Goal: Transaction & Acquisition: Purchase product/service

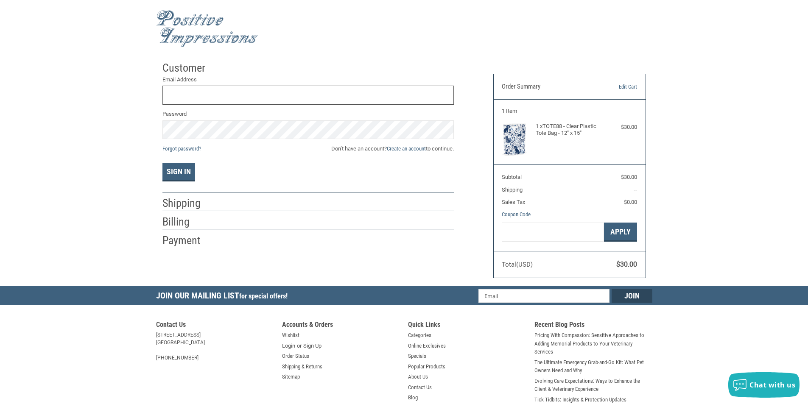
type input "[EMAIL_ADDRESS][DOMAIN_NAME]"
click at [170, 162] on div "Email Address [EMAIL_ADDRESS][DOMAIN_NAME] Password Forgot password? Don’t have…" at bounding box center [307, 128] width 291 height 106
click at [169, 166] on button "Sign In" at bounding box center [178, 172] width 33 height 19
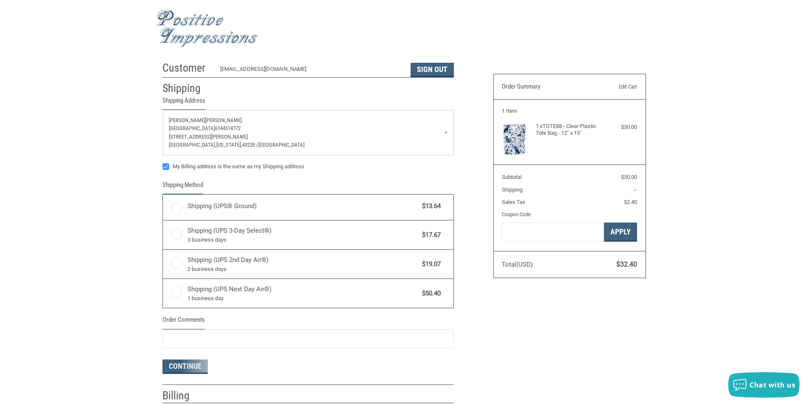
radio input "true"
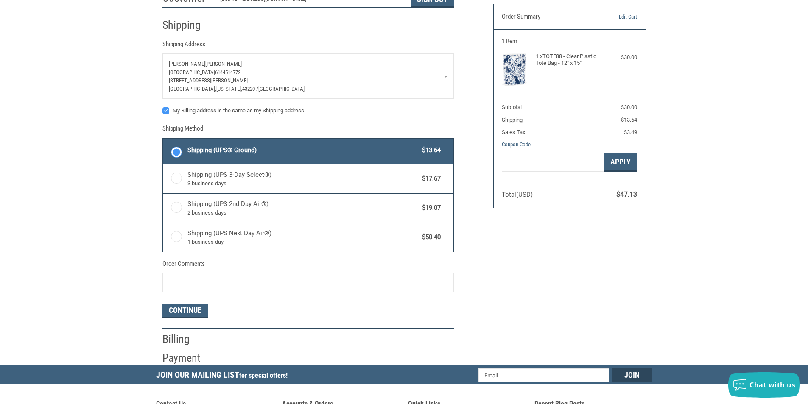
scroll to position [127, 0]
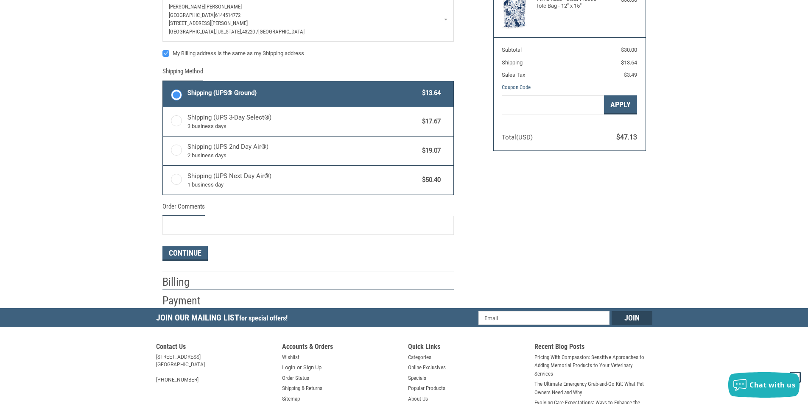
click at [167, 282] on h2 "Billing" at bounding box center [187, 282] width 50 height 14
click at [178, 301] on h2 "Payment" at bounding box center [187, 301] width 50 height 14
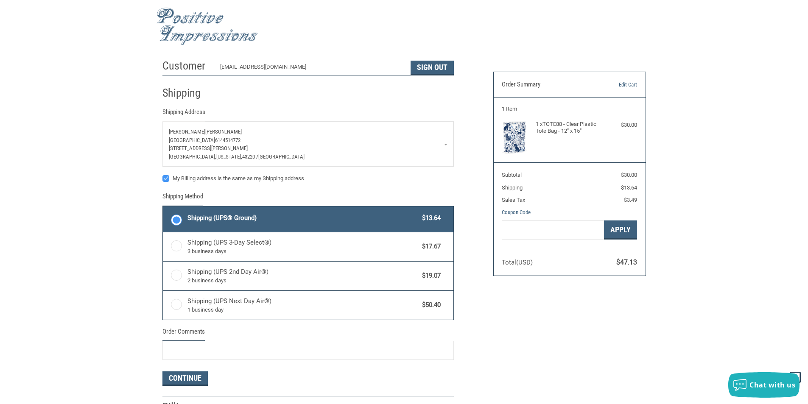
scroll to position [0, 0]
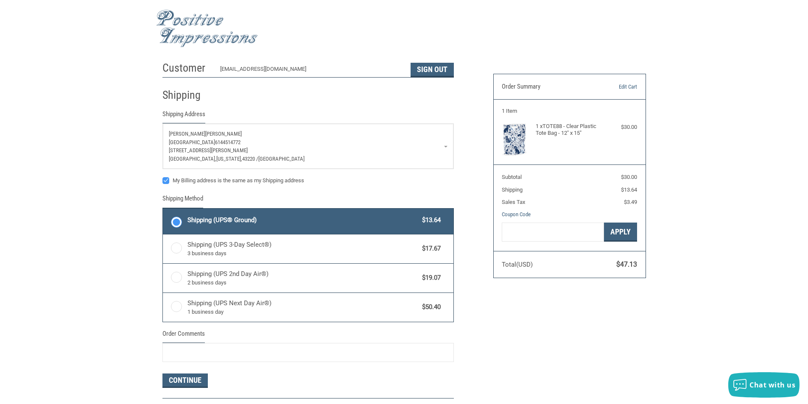
click at [205, 136] on span "[PERSON_NAME]" at bounding box center [223, 134] width 36 height 6
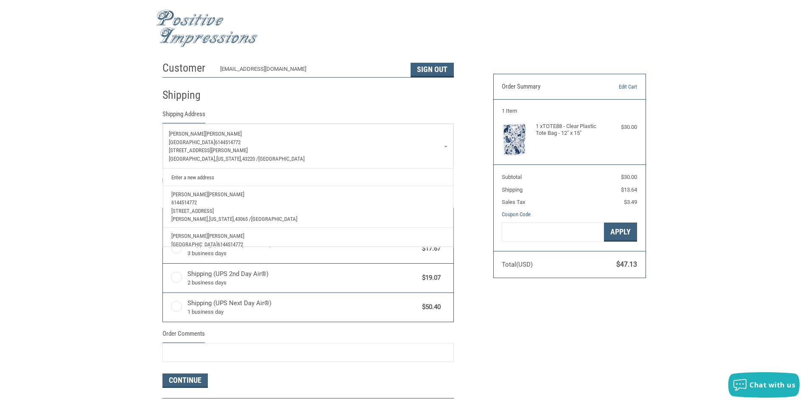
click at [26, 148] on div "Customer [EMAIL_ADDRESS][DOMAIN_NAME] Sign Out Shipping Shipping Address [PERSO…" at bounding box center [404, 246] width 808 height 378
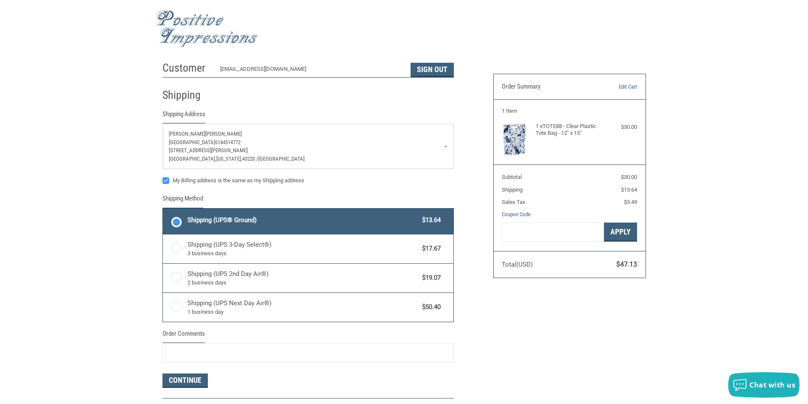
click at [177, 146] on p "[GEOGRAPHIC_DATA] 6144514772" at bounding box center [308, 142] width 278 height 8
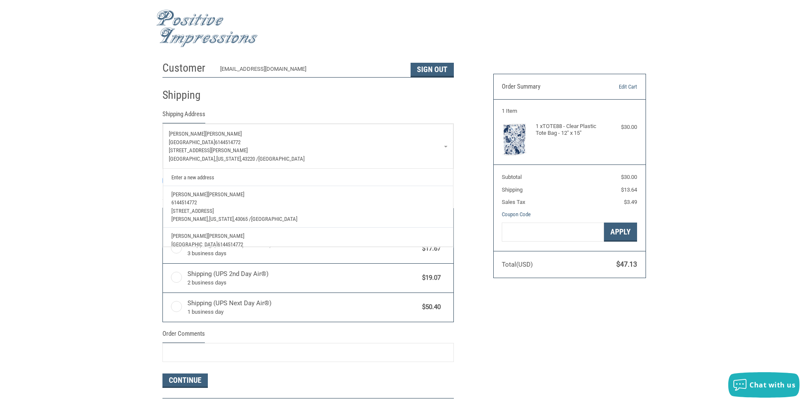
click at [128, 168] on div "Customer [EMAIL_ADDRESS][DOMAIN_NAME] Sign Out Shipping Shipping Address [PERSO…" at bounding box center [404, 246] width 808 height 378
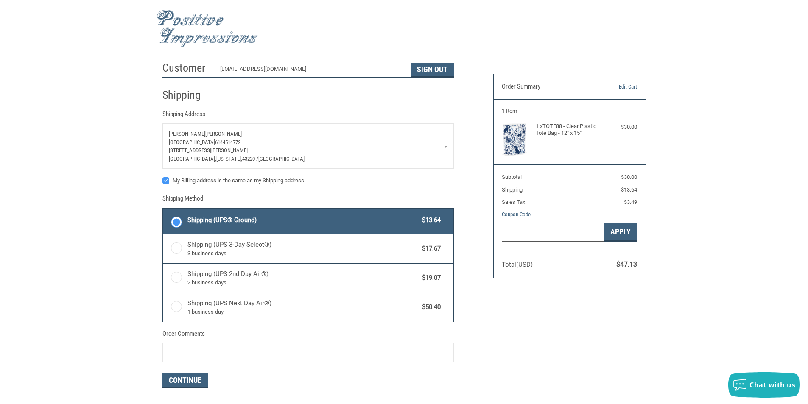
click at [599, 238] on input "Gift Certificate or Coupon Code" at bounding box center [552, 232] width 102 height 19
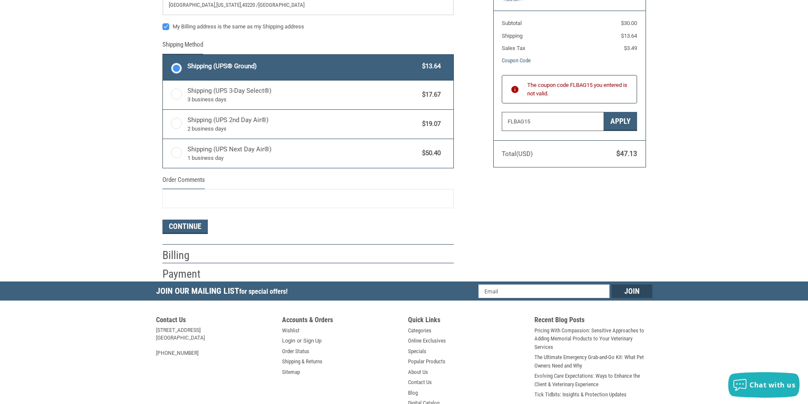
scroll to position [170, 0]
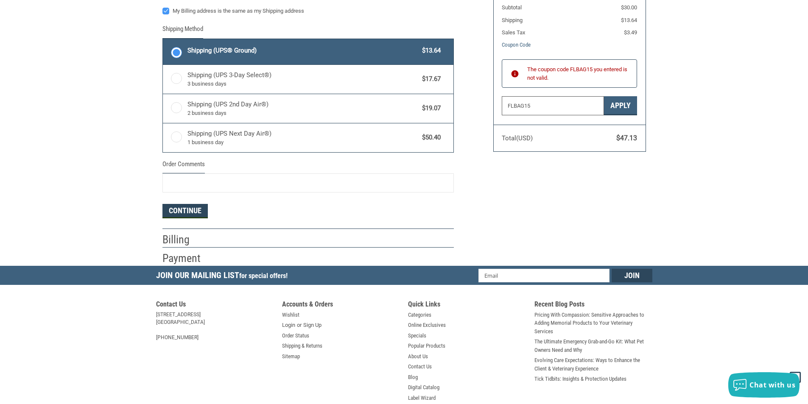
type input "FLBAG15"
click at [174, 209] on button "Continue" at bounding box center [184, 211] width 45 height 14
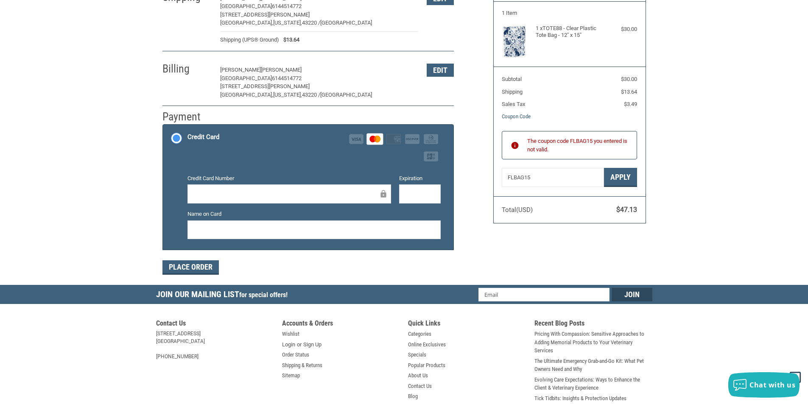
scroll to position [140, 0]
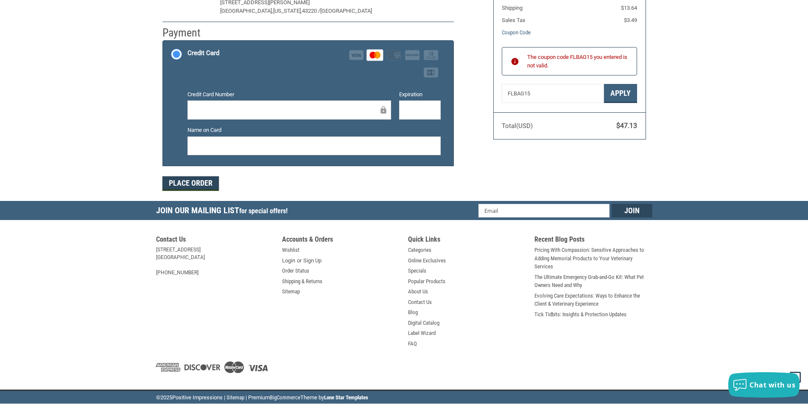
click at [184, 180] on button "Place Order" at bounding box center [190, 183] width 56 height 14
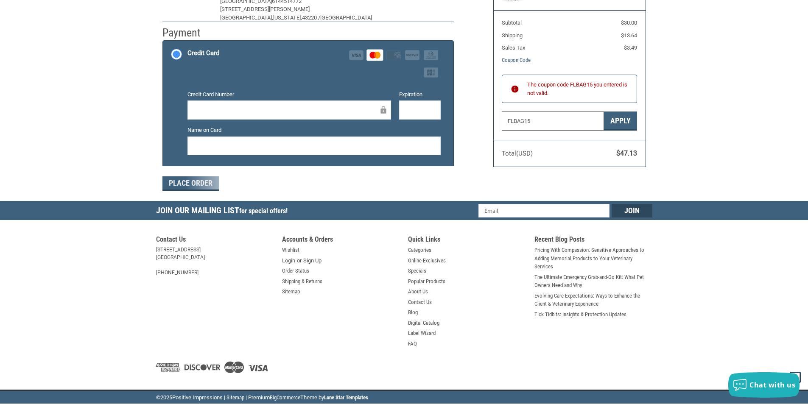
drag, startPoint x: 544, startPoint y: 117, endPoint x: 485, endPoint y: 129, distance: 59.7
click at [485, 129] on div "Customer [EMAIL_ADDRESS][DOMAIN_NAME] Sign Out Shipping [PERSON_NAME] [GEOGRAPH…" at bounding box center [404, 52] width 496 height 298
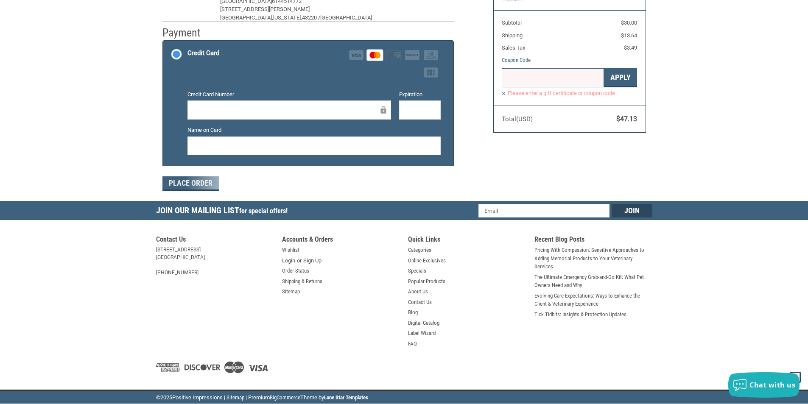
click at [499, 156] on div "Customer [EMAIL_ADDRESS][DOMAIN_NAME] Sign Out Shipping [PERSON_NAME] [GEOGRAPH…" at bounding box center [404, 52] width 496 height 298
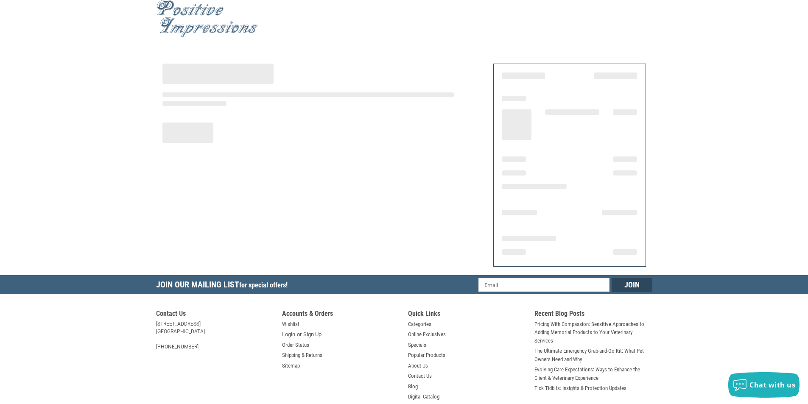
scroll to position [0, 0]
